Goal: Information Seeking & Learning: Learn about a topic

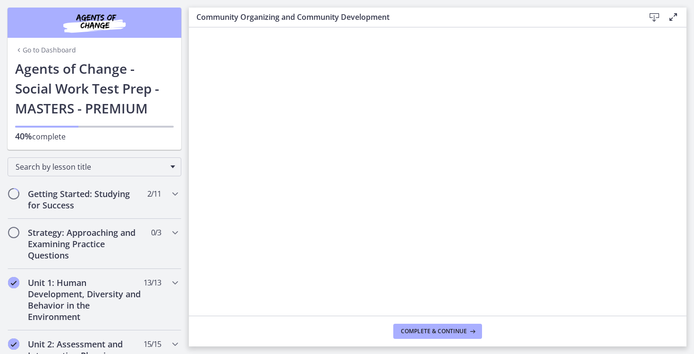
scroll to position [446, 0]
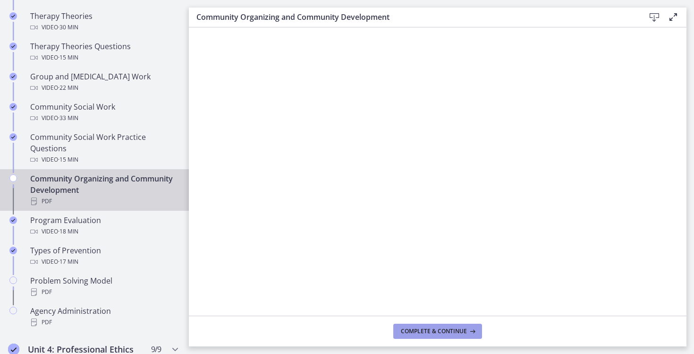
click at [426, 330] on span "Complete & continue" at bounding box center [434, 331] width 66 height 8
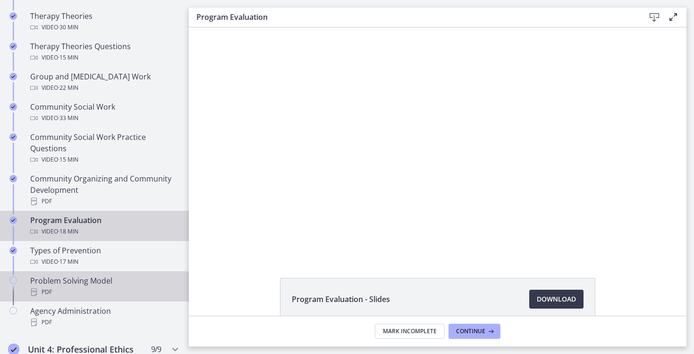
click at [102, 287] on div "PDF" at bounding box center [103, 291] width 147 height 11
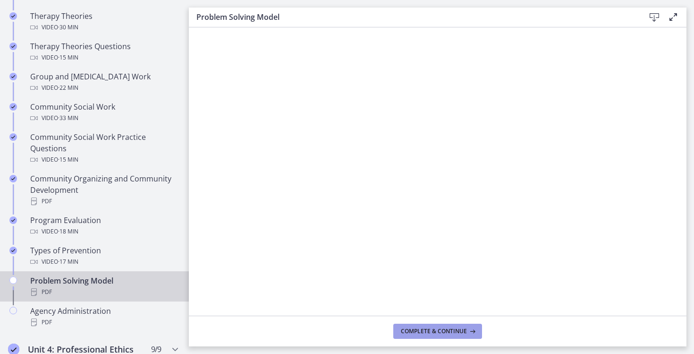
click at [432, 323] on button "Complete & continue" at bounding box center [437, 330] width 89 height 15
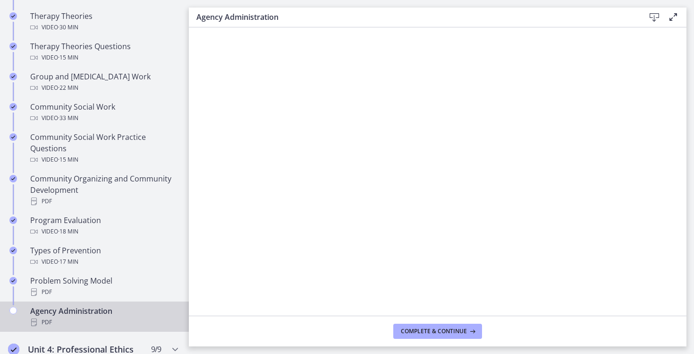
click at [163, 311] on div "Agency Administration PDF" at bounding box center [103, 316] width 147 height 23
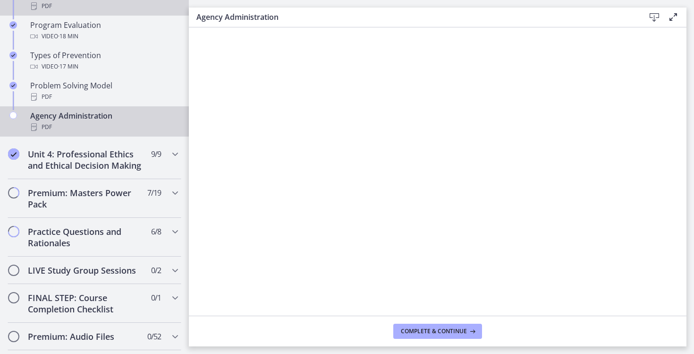
scroll to position [643, 0]
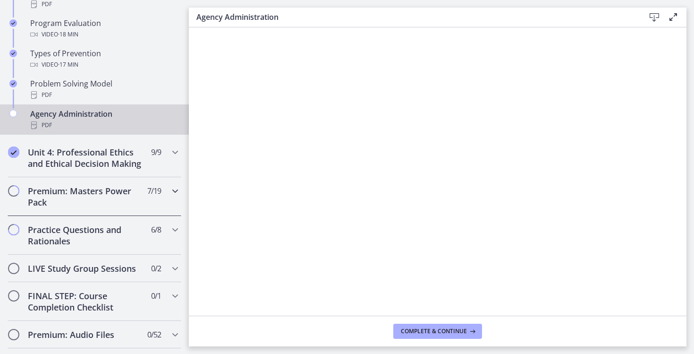
click at [86, 189] on h2 "Premium: Masters Power Pack" at bounding box center [85, 196] width 115 height 23
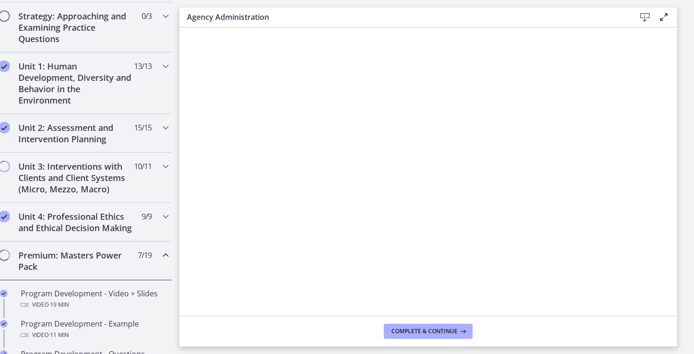
scroll to position [0, 18]
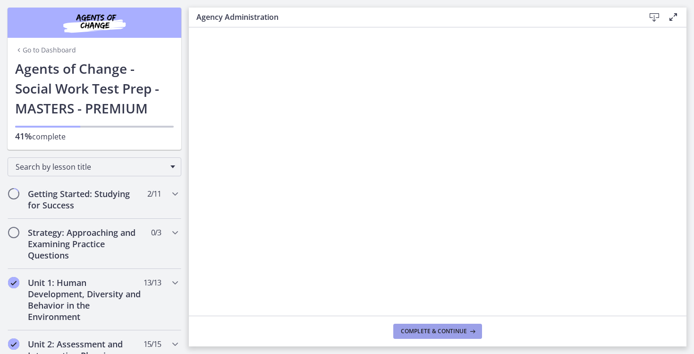
click at [408, 332] on span "Complete & continue" at bounding box center [434, 331] width 66 height 8
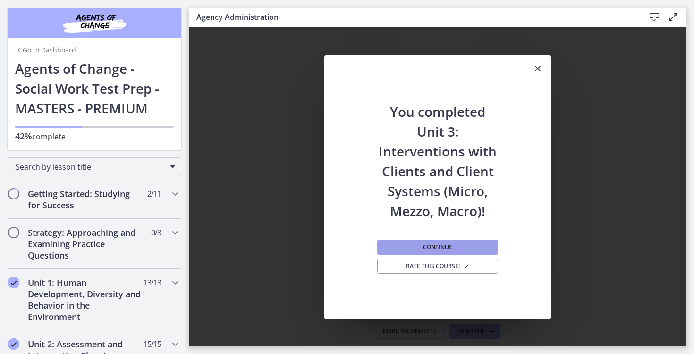
click at [406, 250] on button "Continue" at bounding box center [437, 246] width 121 height 15
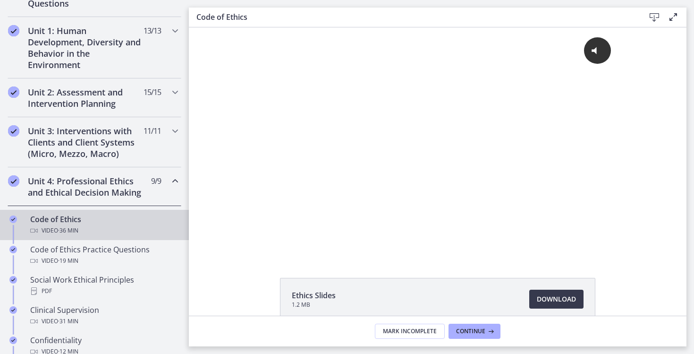
scroll to position [277, 0]
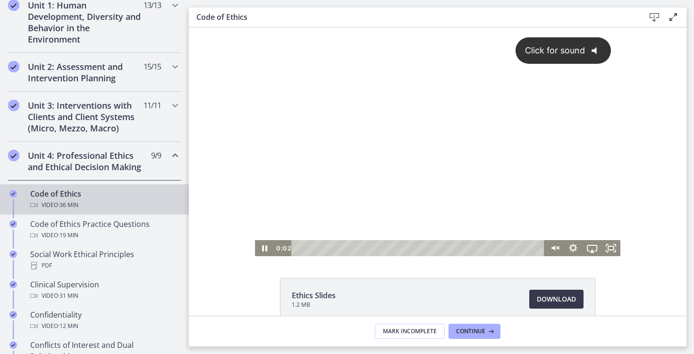
click at [368, 132] on div "Click for sound @keyframes VOLUME_SMALL_WAVE_FLASH { 0% { opacity: 0; } 33% { o…" at bounding box center [437, 133] width 365 height 212
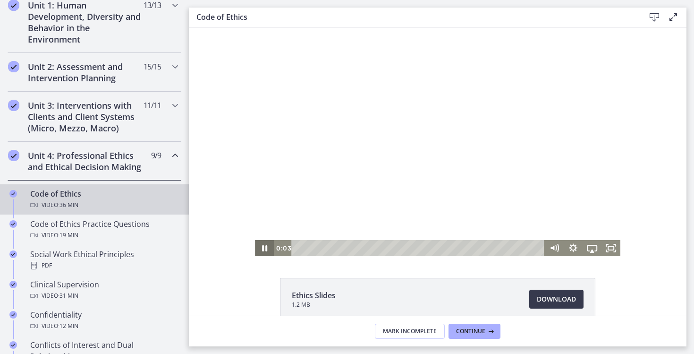
click at [264, 250] on icon "Pause" at bounding box center [264, 248] width 19 height 16
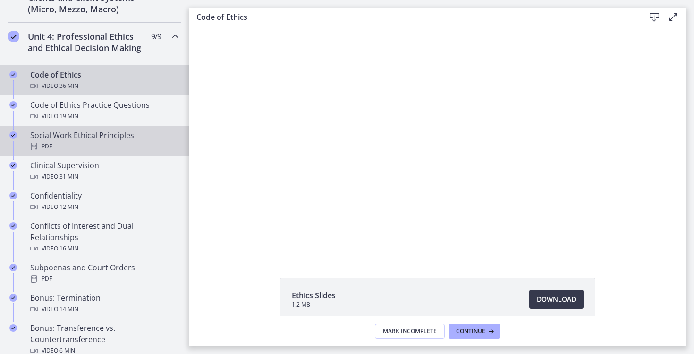
scroll to position [523, 0]
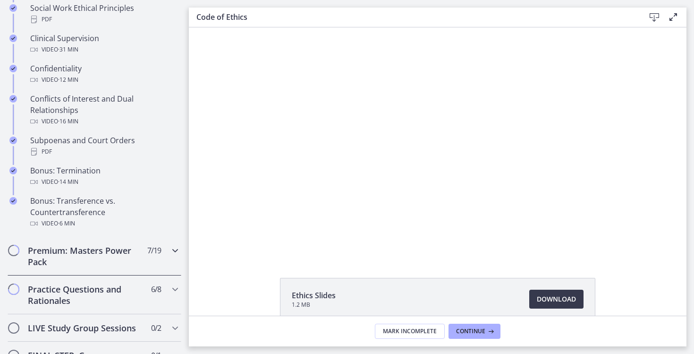
click at [76, 254] on h2 "Premium: Masters Power Pack" at bounding box center [85, 256] width 115 height 23
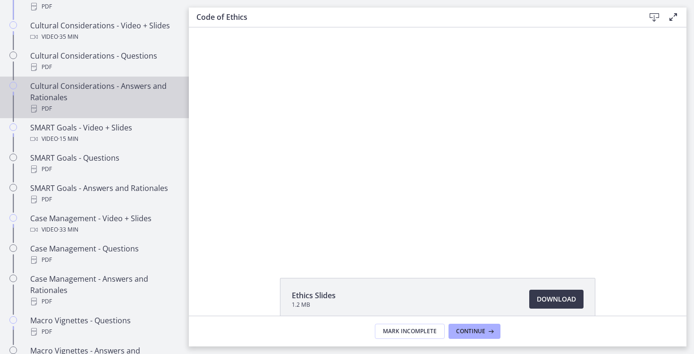
scroll to position [713, 0]
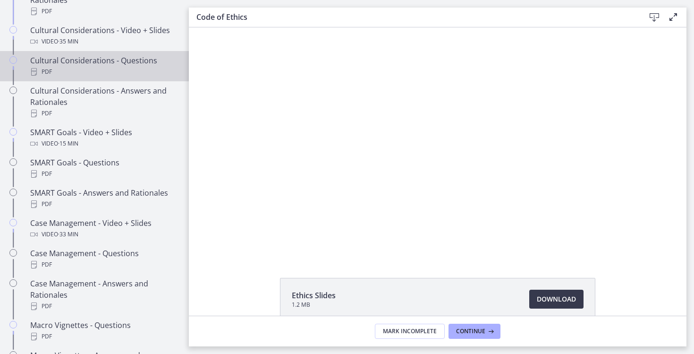
click at [105, 64] on div "Cultural Considerations - Questions PDF" at bounding box center [103, 66] width 147 height 23
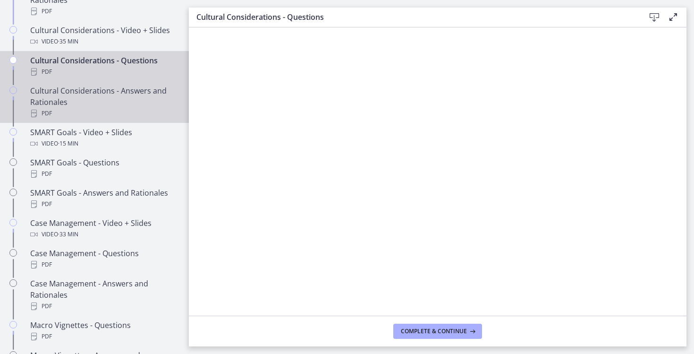
click at [132, 103] on div "Cultural Considerations - Answers and Rationales PDF" at bounding box center [103, 102] width 147 height 34
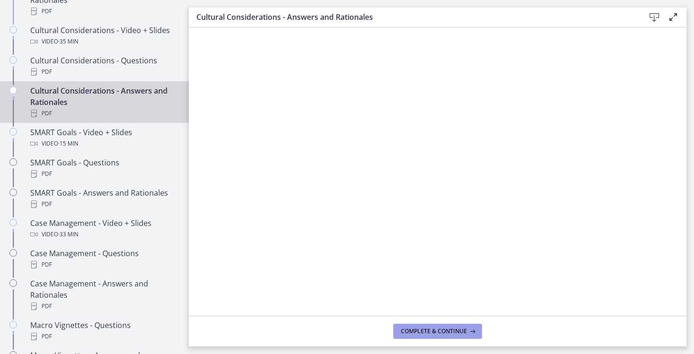
click at [436, 329] on span "Complete & continue" at bounding box center [434, 331] width 66 height 8
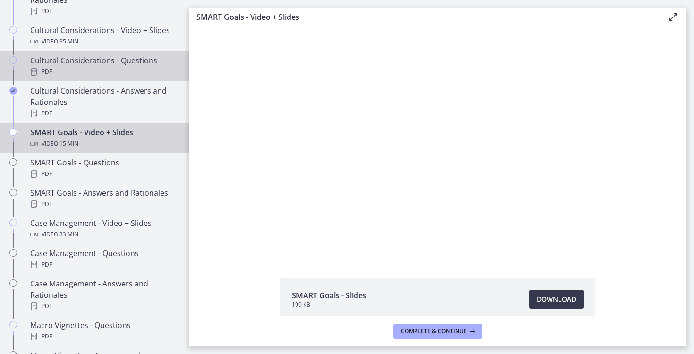
click at [154, 77] on div "PDF" at bounding box center [103, 71] width 147 height 11
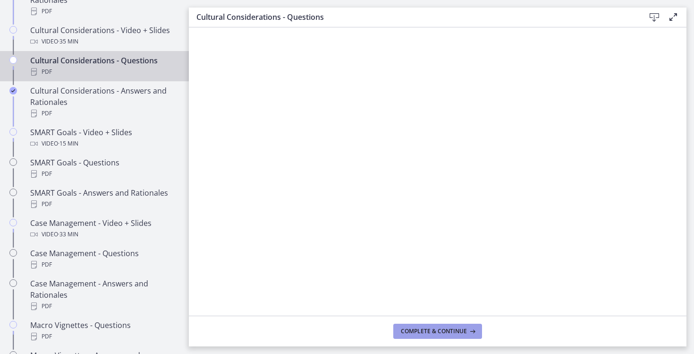
click at [444, 329] on span "Complete & continue" at bounding box center [434, 331] width 66 height 8
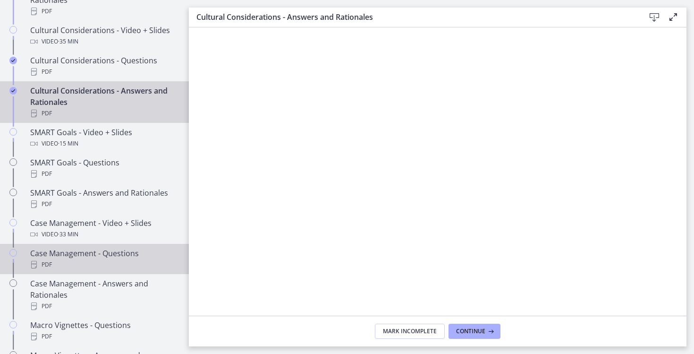
click at [111, 257] on div "Case Management - Questions PDF" at bounding box center [103, 258] width 147 height 23
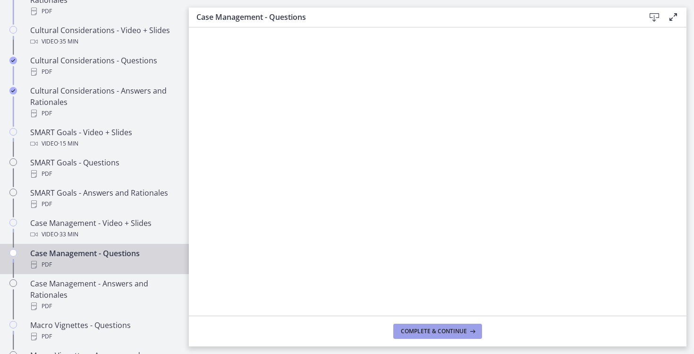
click at [446, 334] on span "Complete & continue" at bounding box center [434, 331] width 66 height 8
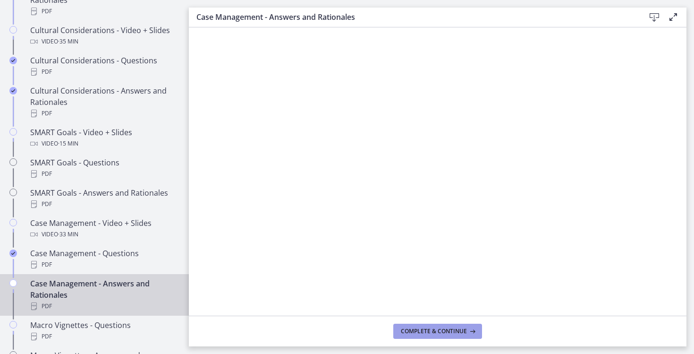
click at [429, 338] on button "Complete & continue" at bounding box center [437, 330] width 89 height 15
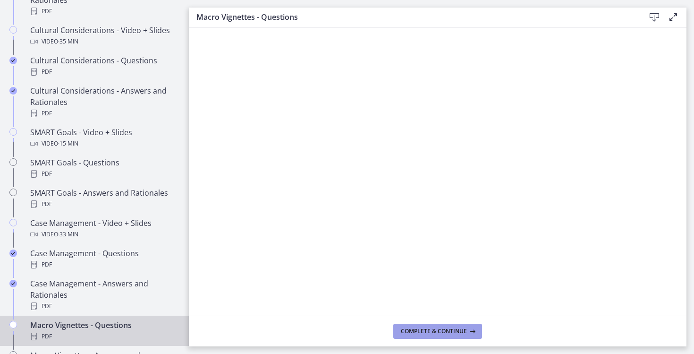
click at [430, 330] on span "Complete & continue" at bounding box center [434, 331] width 66 height 8
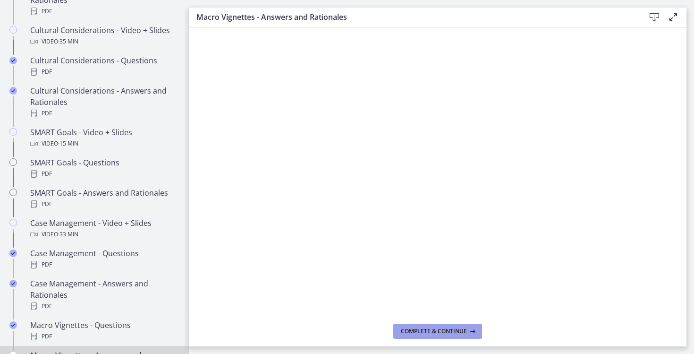
click at [415, 328] on span "Complete & continue" at bounding box center [434, 331] width 66 height 8
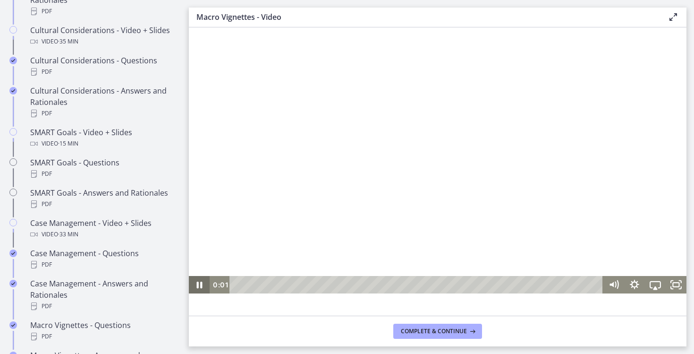
click at [201, 283] on icon "Pause" at bounding box center [200, 284] width 6 height 7
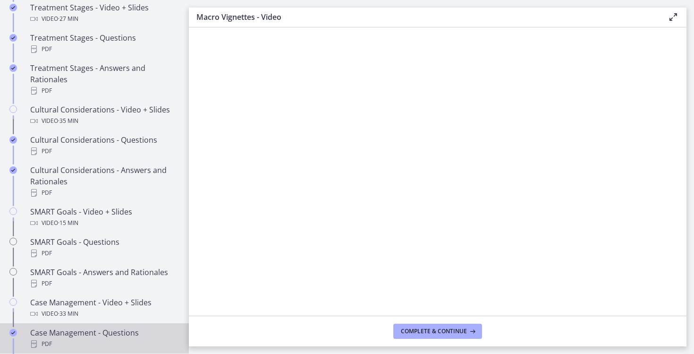
scroll to position [628, 0]
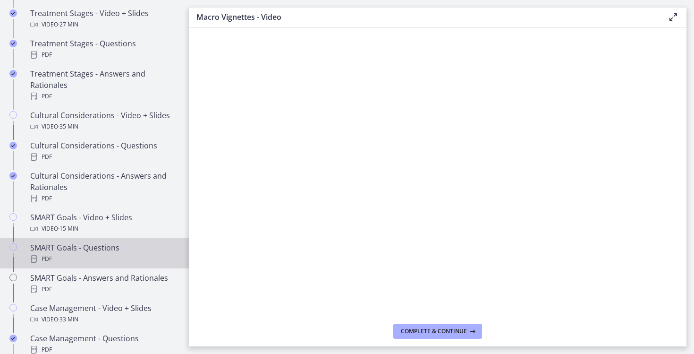
click at [120, 258] on div "PDF" at bounding box center [103, 258] width 147 height 11
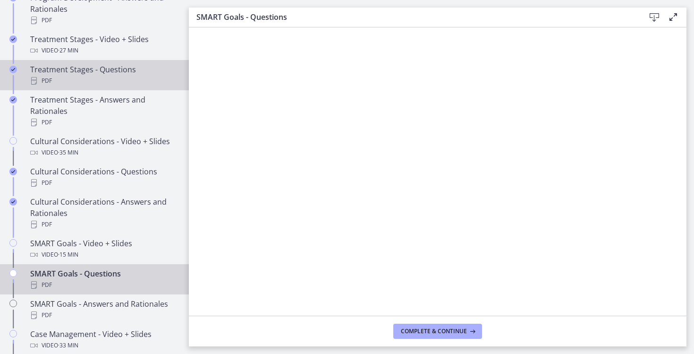
scroll to position [634, 0]
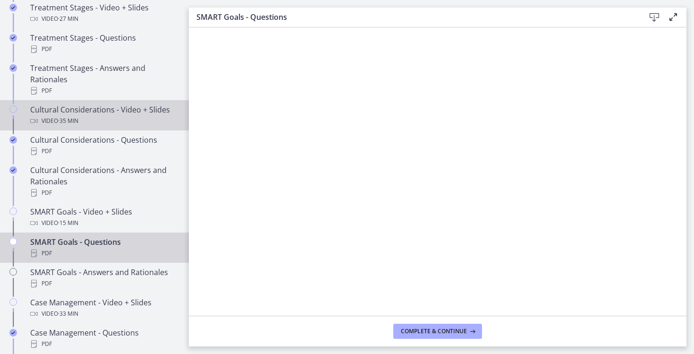
click at [110, 111] on div "Cultural Considerations - Video + Slides Video · 35 min" at bounding box center [103, 115] width 147 height 23
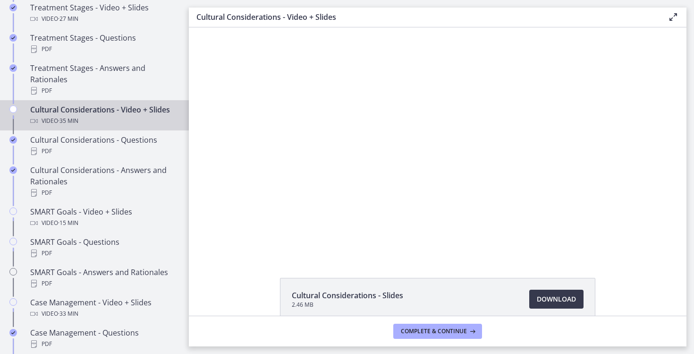
click at [110, 111] on div "Cultural Considerations - Video + Slides Video · 35 min" at bounding box center [103, 115] width 147 height 23
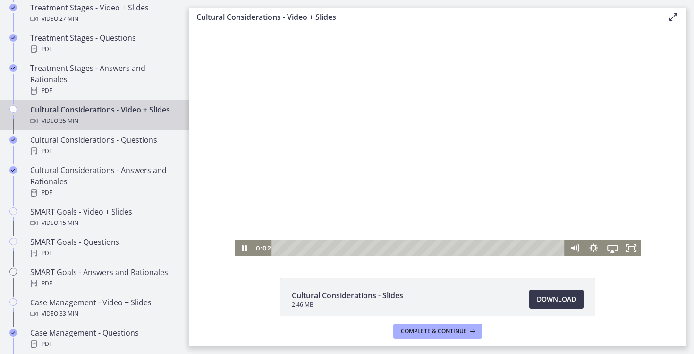
click at [389, 172] on div at bounding box center [438, 141] width 406 height 228
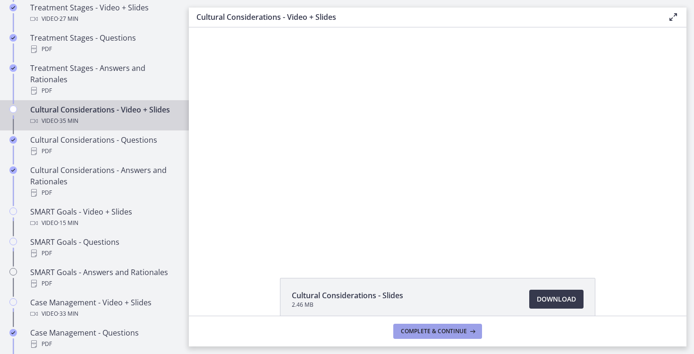
click at [441, 328] on span "Complete & continue" at bounding box center [434, 331] width 66 height 8
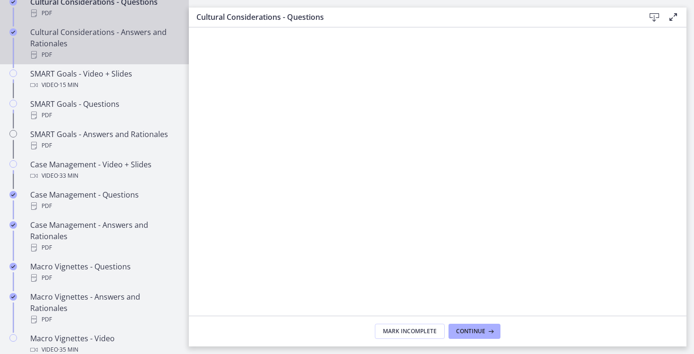
scroll to position [774, 0]
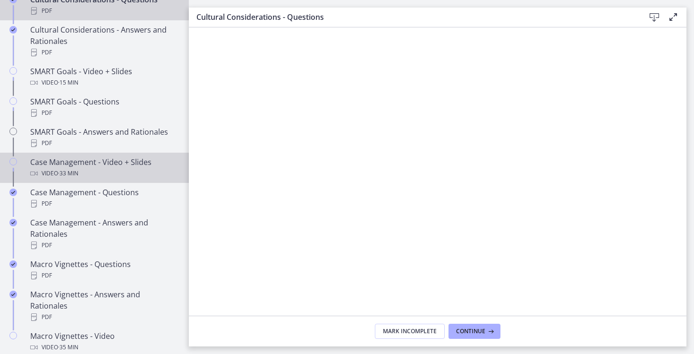
click at [144, 155] on link "Case Management - Video + Slides Video · 33 min" at bounding box center [94, 167] width 189 height 30
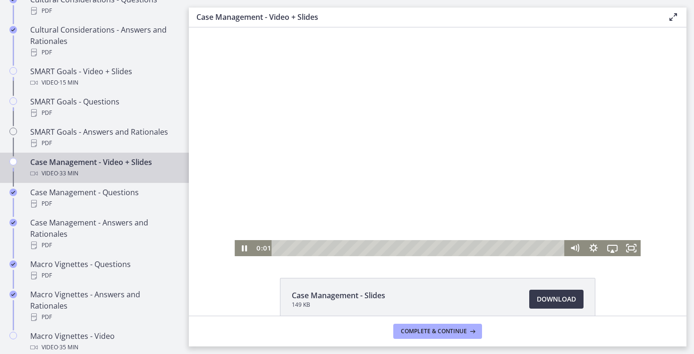
click at [383, 247] on div "Playbar" at bounding box center [420, 248] width 282 height 16
click at [386, 181] on div at bounding box center [438, 141] width 406 height 228
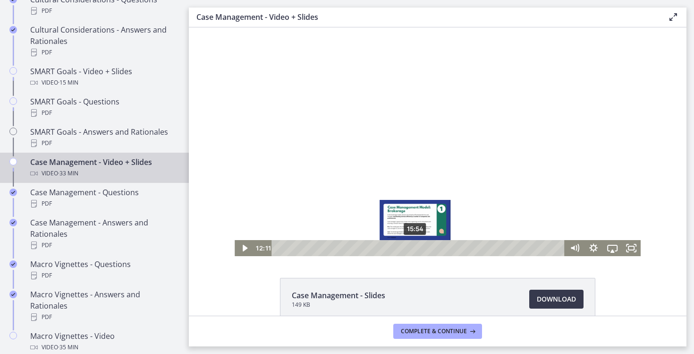
click at [415, 246] on div "15:54" at bounding box center [420, 248] width 282 height 16
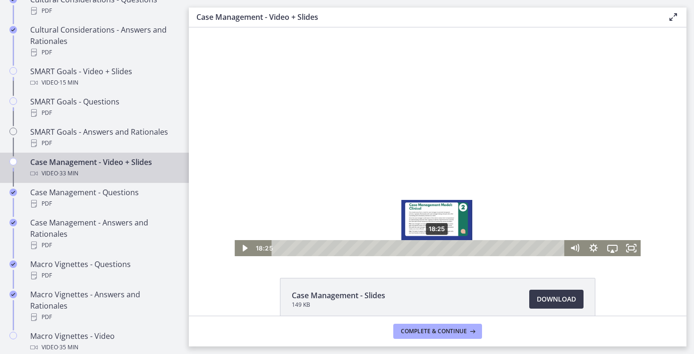
click at [437, 245] on div "18:25" at bounding box center [420, 248] width 282 height 16
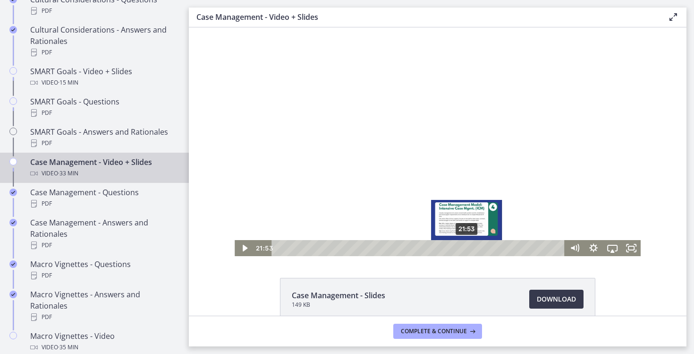
click at [467, 245] on div "21:53" at bounding box center [420, 248] width 282 height 16
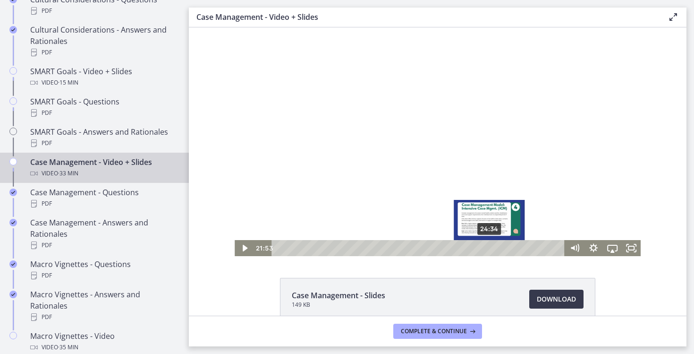
click at [491, 248] on div "24:34" at bounding box center [420, 248] width 282 height 16
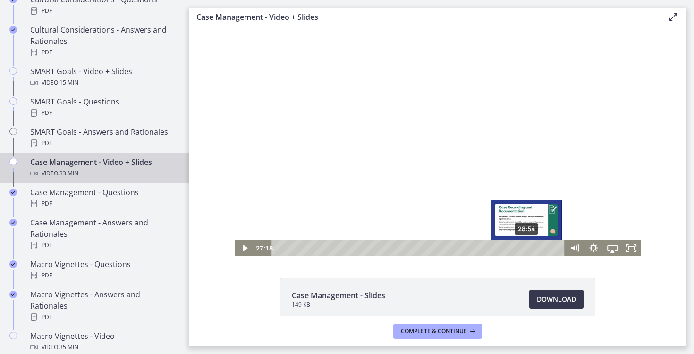
click at [527, 245] on div "28:54" at bounding box center [420, 248] width 282 height 16
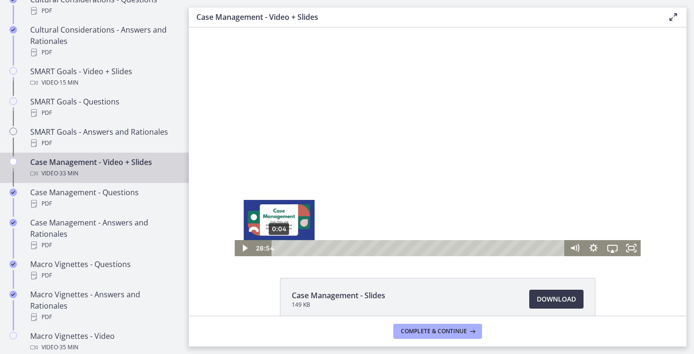
click at [279, 247] on div "0:04" at bounding box center [420, 248] width 282 height 16
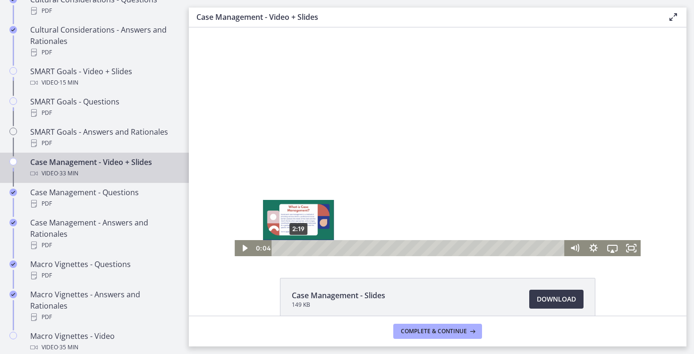
click at [298, 245] on div "2:19" at bounding box center [420, 248] width 282 height 16
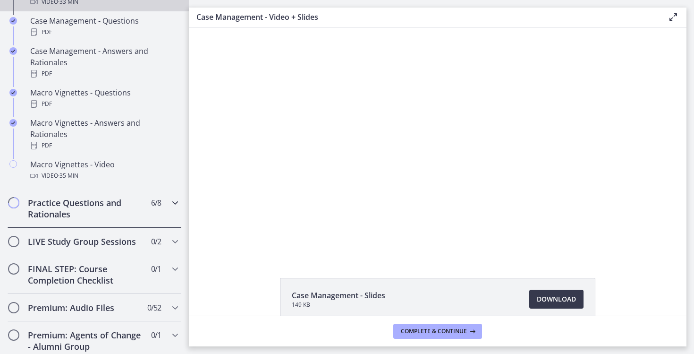
click at [94, 203] on h2 "Practice Questions and Rationales" at bounding box center [85, 208] width 115 height 23
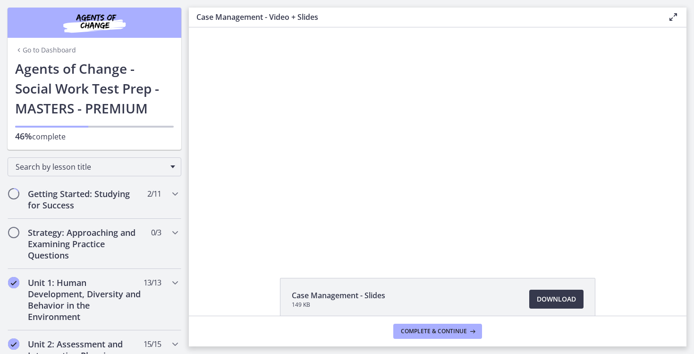
click at [240, 5] on main "Case Management - Video + Slides Enable fullscreen Case Management - Slides 149…" at bounding box center [441, 177] width 505 height 354
click at [50, 51] on link "Go to Dashboard" at bounding box center [45, 49] width 61 height 9
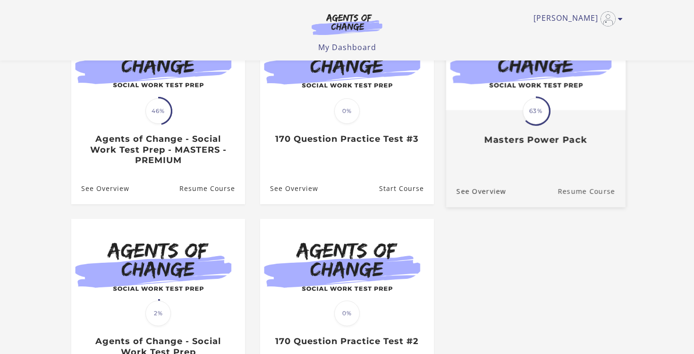
scroll to position [128, 0]
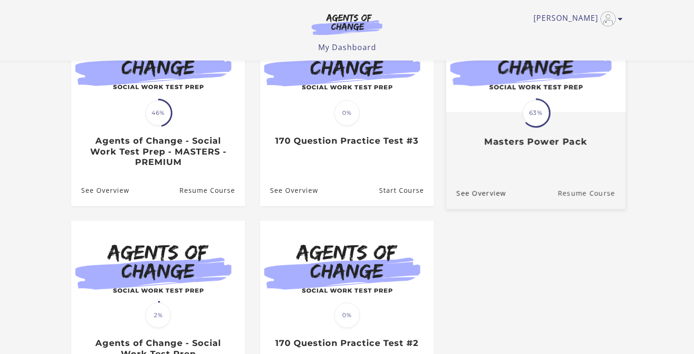
click at [579, 189] on link "Resume Course" at bounding box center [592, 193] width 68 height 32
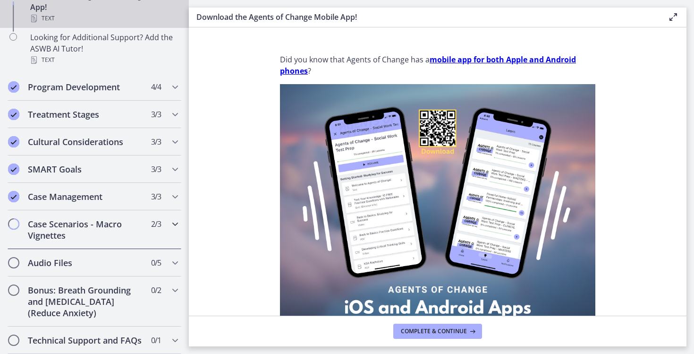
scroll to position [215, 0]
click at [148, 217] on div "Case Scenarios - Macro Vignettes 2 / 3 Completed" at bounding box center [95, 229] width 174 height 39
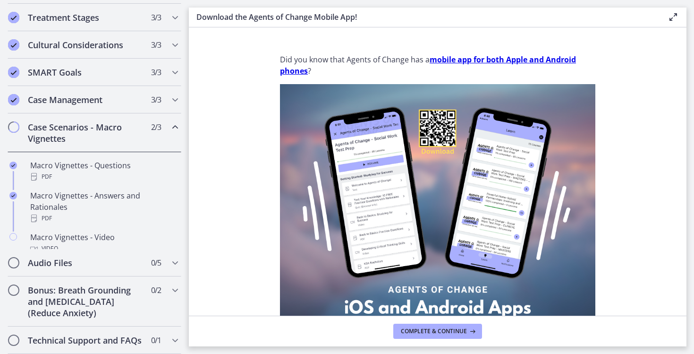
scroll to position [192, 0]
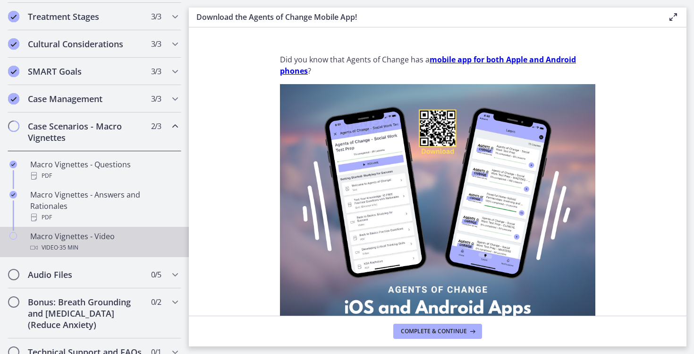
click at [148, 227] on link "Macro Vignettes - Video Video · 35 min" at bounding box center [94, 242] width 189 height 30
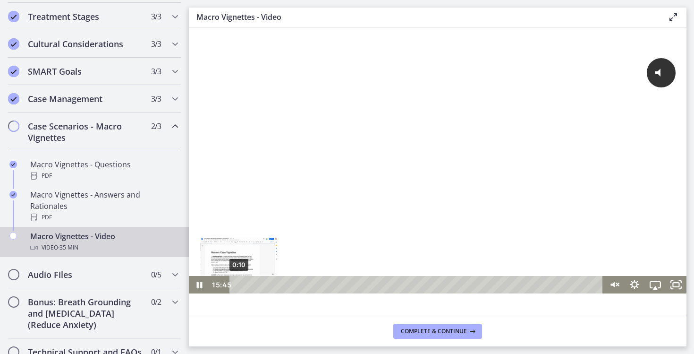
click at [239, 283] on div "0:10" at bounding box center [417, 284] width 361 height 17
click at [199, 285] on icon "Pause" at bounding box center [199, 284] width 21 height 17
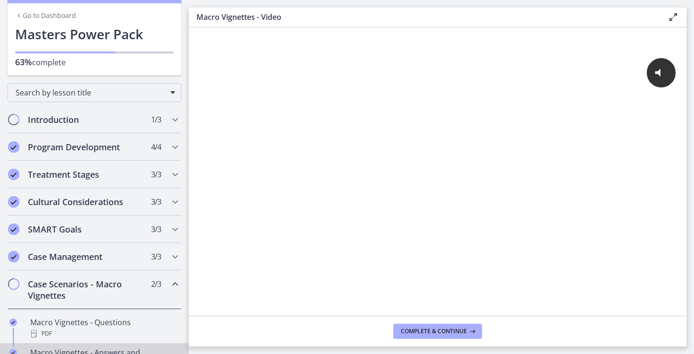
scroll to position [12, 0]
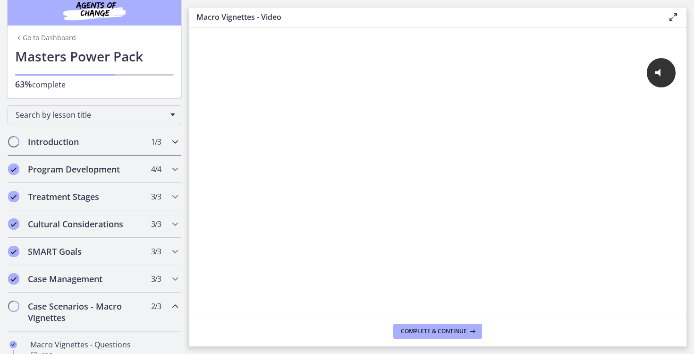
click at [121, 145] on h2 "Introduction" at bounding box center [85, 141] width 115 height 11
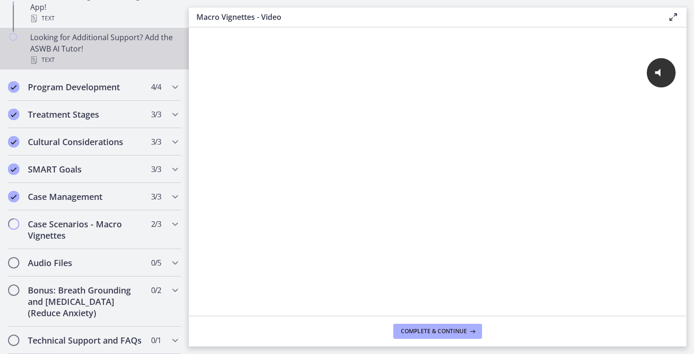
scroll to position [215, 0]
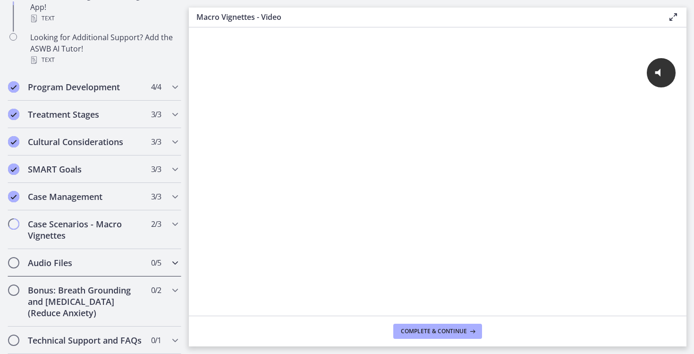
click at [105, 269] on div "Audio Files 0 / 5 Completed" at bounding box center [95, 262] width 174 height 27
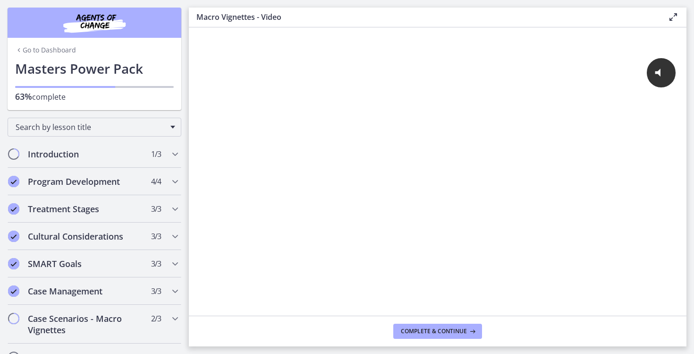
scroll to position [0, 0]
click at [32, 49] on link "Go to Dashboard" at bounding box center [45, 49] width 61 height 9
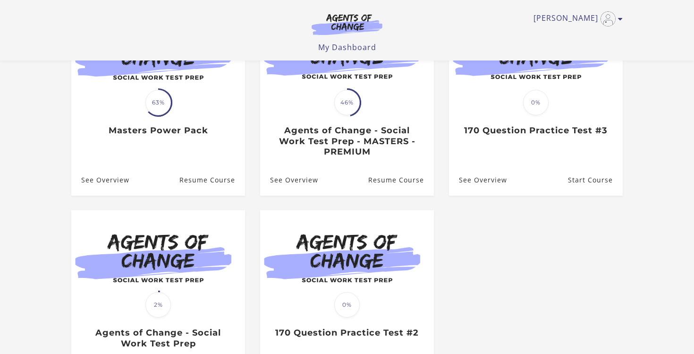
scroll to position [136, 0]
